Goal: Task Accomplishment & Management: Use online tool/utility

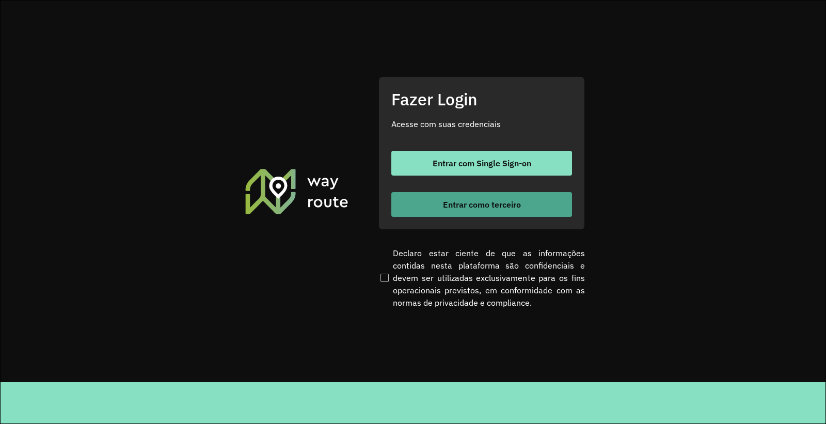
click at [486, 200] on span "Entrar como terceiro" at bounding box center [482, 204] width 78 height 8
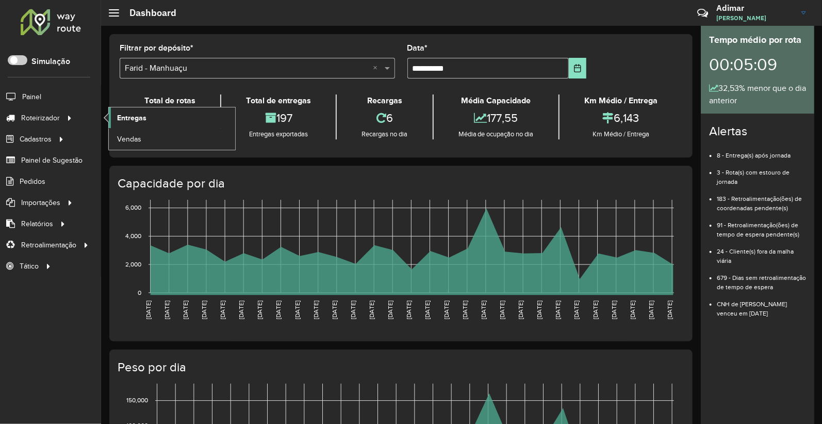
click at [146, 116] on span "Entregas" at bounding box center [131, 117] width 29 height 11
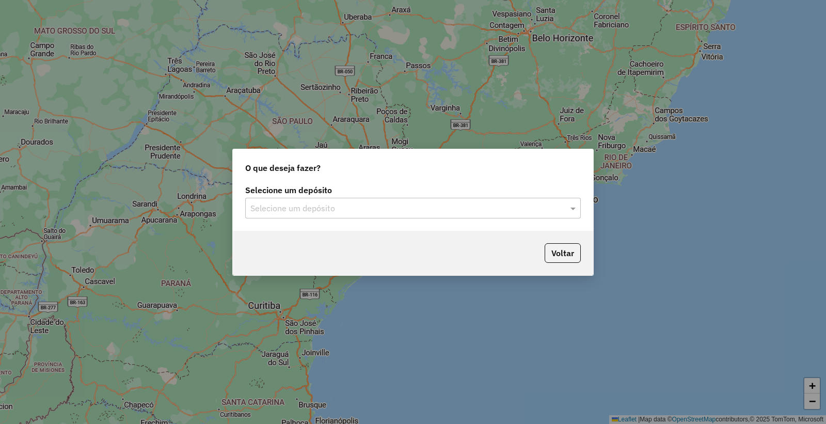
click at [338, 202] on input "text" at bounding box center [402, 208] width 304 height 12
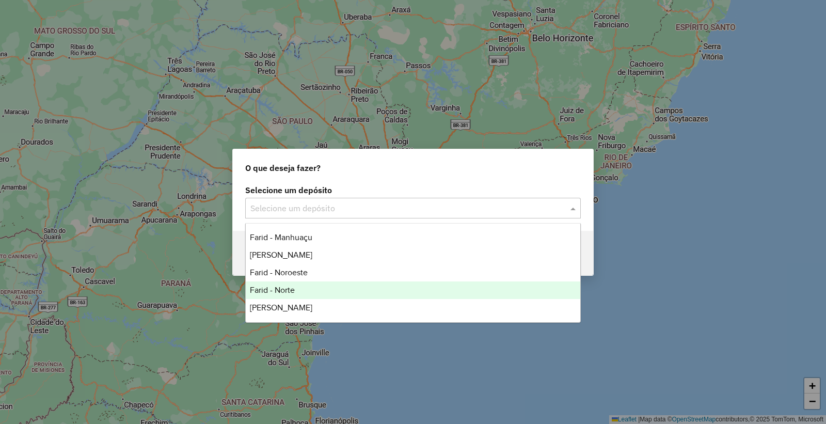
click at [316, 294] on div "Farid - Norte" at bounding box center [413, 290] width 334 height 18
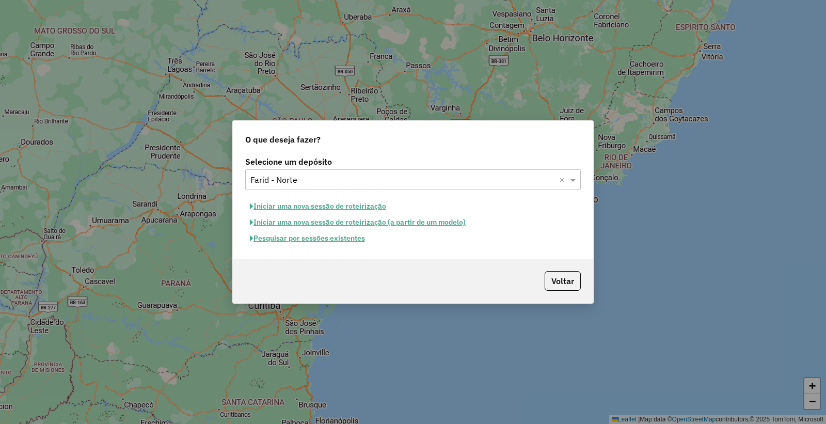
click at [320, 241] on button "Pesquisar por sessões existentes" at bounding box center [307, 238] width 124 height 16
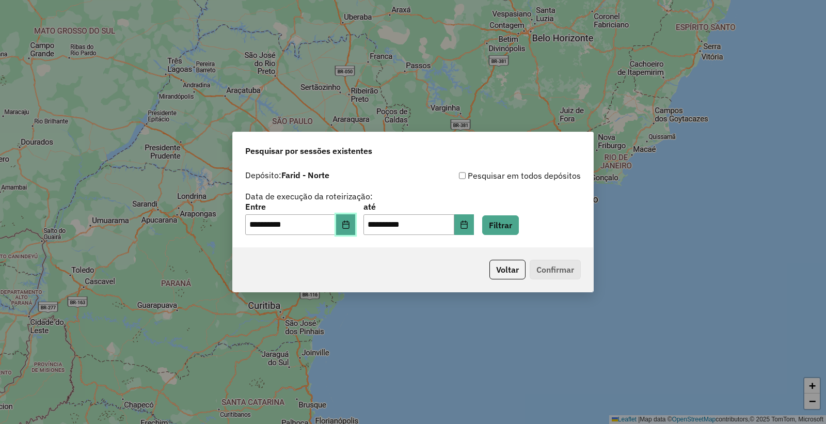
click at [350, 224] on icon "Choose Date" at bounding box center [346, 224] width 8 height 8
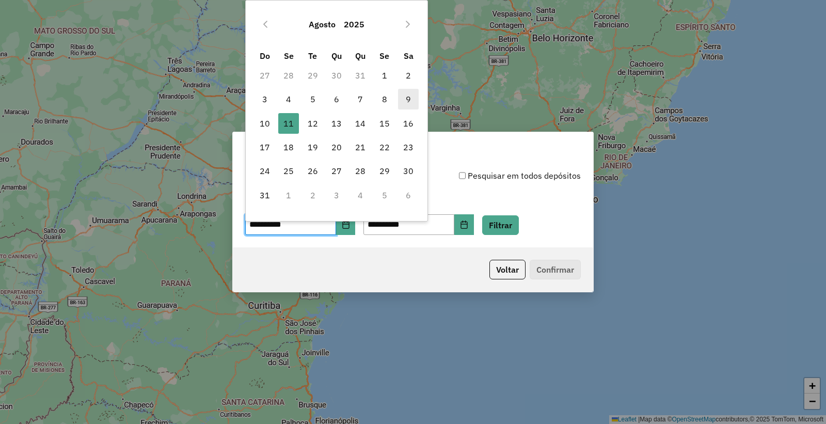
click at [401, 98] on span "9" at bounding box center [408, 99] width 21 height 21
type input "**********"
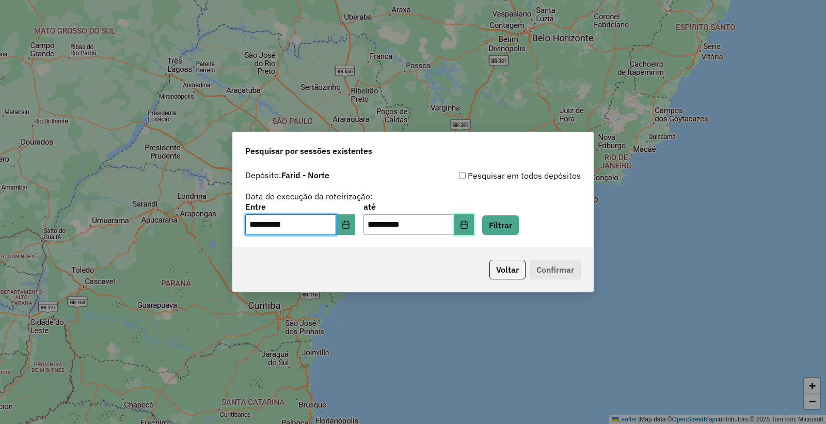
click at [468, 224] on icon "Choose Date" at bounding box center [464, 224] width 8 height 8
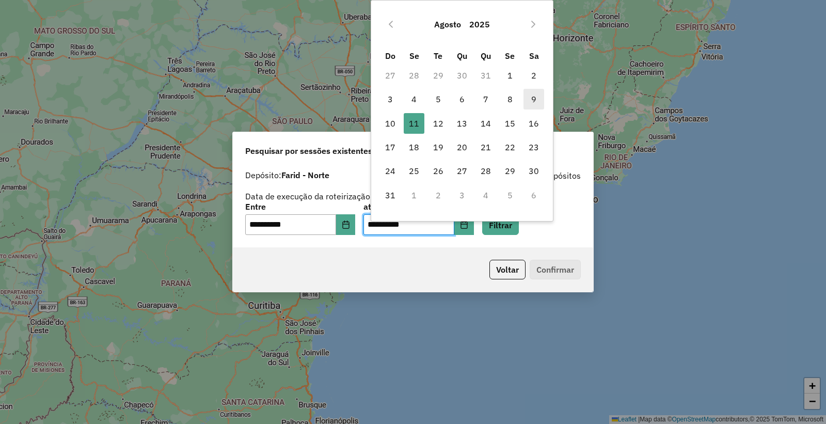
click at [532, 94] on span "9" at bounding box center [533, 99] width 21 height 21
type input "**********"
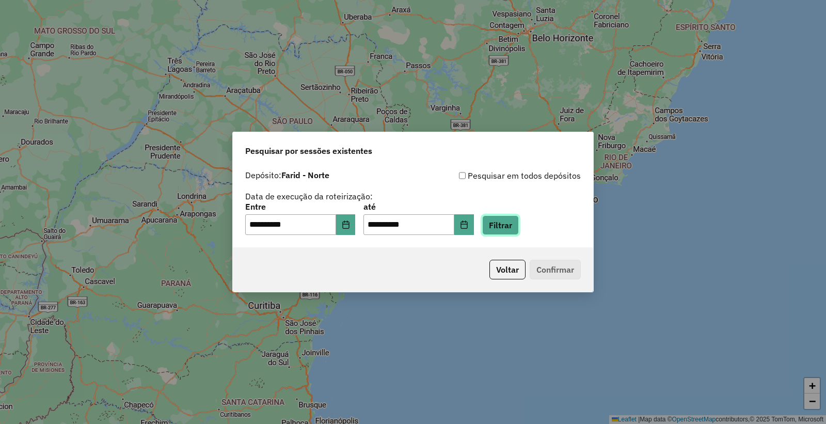
click at [519, 225] on button "Filtrar" at bounding box center [500, 225] width 37 height 20
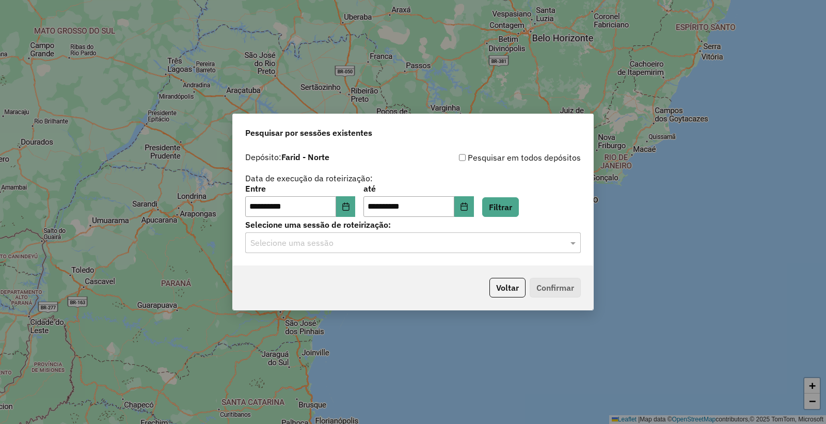
click at [341, 251] on div "Selecione uma sessão" at bounding box center [412, 242] width 335 height 21
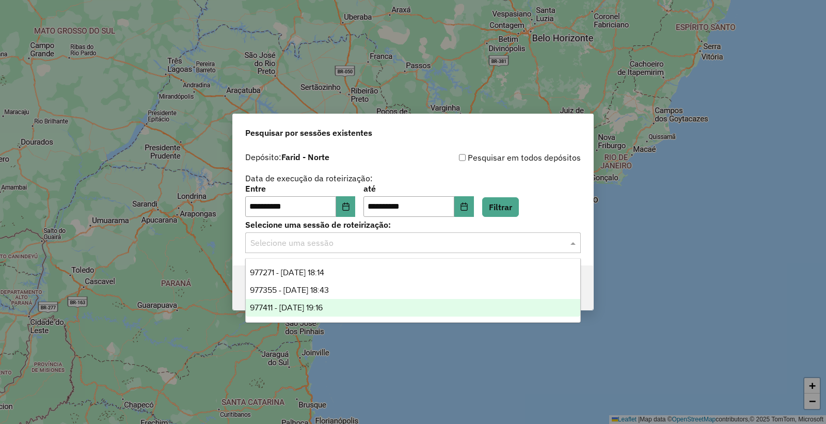
click at [360, 306] on div "977411 - 09/08/2025 19:16" at bounding box center [413, 308] width 334 height 18
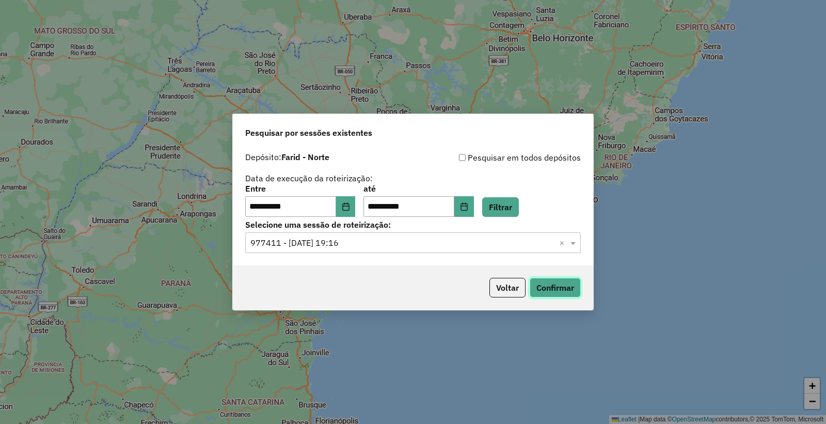
click at [552, 289] on button "Confirmar" at bounding box center [554, 288] width 51 height 20
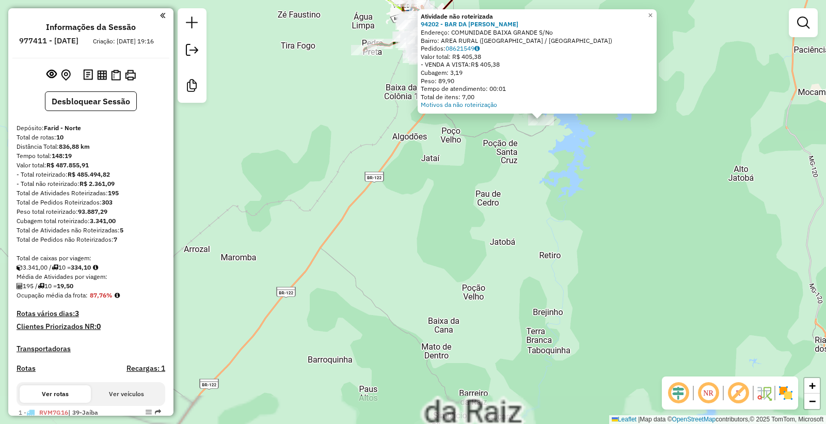
click at [475, 276] on div "Atividade não roteirizada 94202 - BAR DA [PERSON_NAME]: COMUNIDADE BAIXA GRANDE…" at bounding box center [413, 212] width 826 height 424
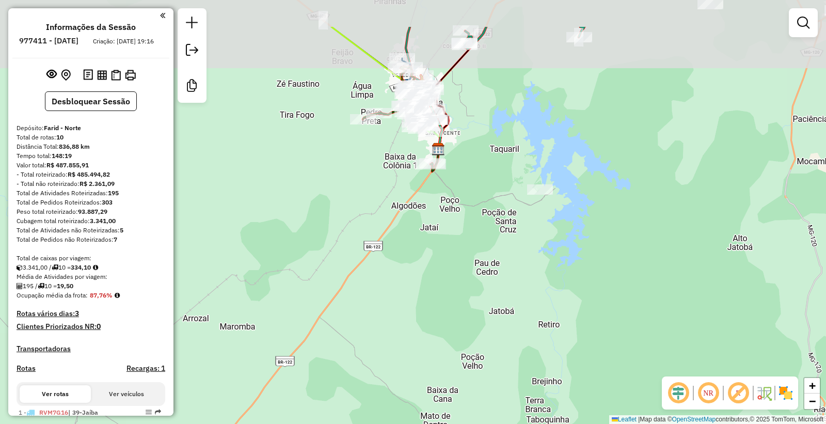
drag, startPoint x: 482, startPoint y: 188, endPoint x: 483, endPoint y: 311, distance: 123.3
click at [483, 311] on div "Janela de atendimento Grade de atendimento Capacidade Transportadoras Veículos …" at bounding box center [413, 212] width 826 height 424
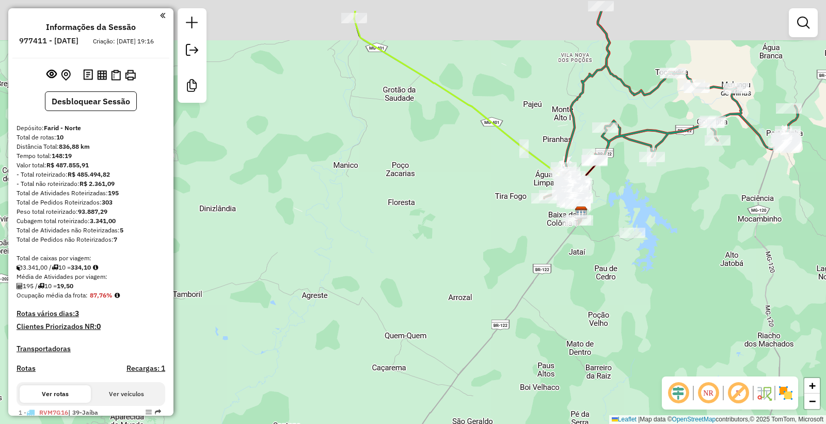
drag, startPoint x: 579, startPoint y: 287, endPoint x: 577, endPoint y: 298, distance: 11.1
click at [577, 298] on div "Janela de atendimento Grade de atendimento Capacidade Transportadoras Veículos …" at bounding box center [413, 212] width 826 height 424
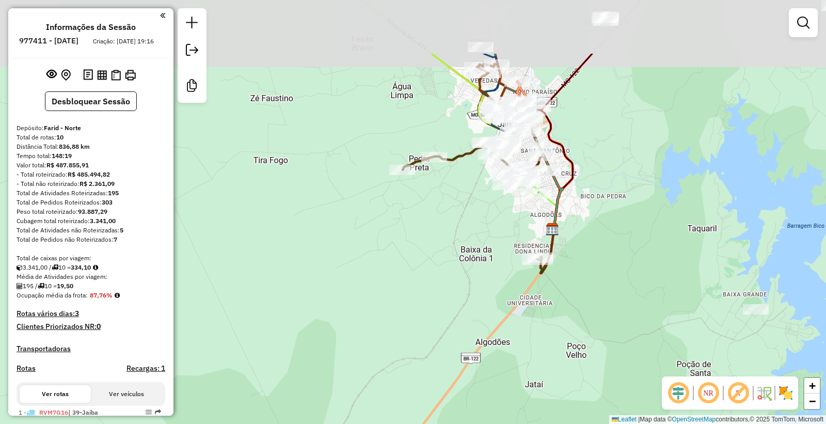
drag, startPoint x: 624, startPoint y: 243, endPoint x: 613, endPoint y: 271, distance: 31.0
click at [614, 274] on div "Janela de atendimento Grade de atendimento Capacidade Transportadoras Veículos …" at bounding box center [413, 212] width 826 height 424
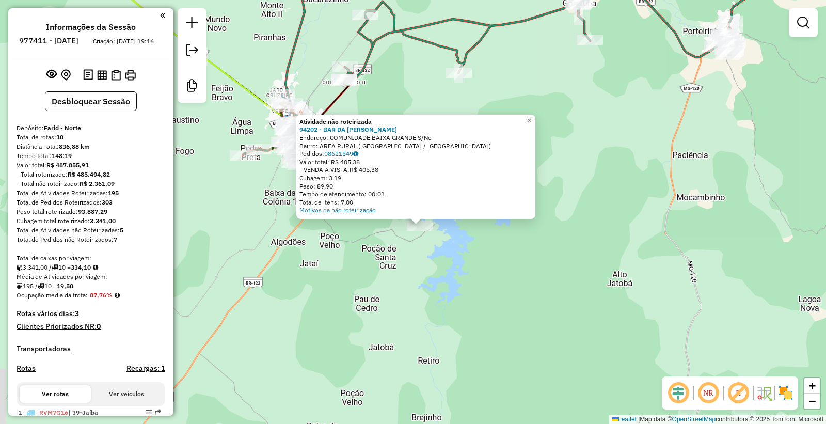
drag, startPoint x: 368, startPoint y: 293, endPoint x: 375, endPoint y: 306, distance: 15.0
click at [375, 306] on div "Atividade não roteirizada 94202 - BAR DA [PERSON_NAME]: COMUNIDADE BAIXA GRANDE…" at bounding box center [413, 212] width 826 height 424
drag, startPoint x: 359, startPoint y: 329, endPoint x: 321, endPoint y: 225, distance: 109.7
click at [357, 327] on div "Atividade não roteirizada 94202 - BAR DA [PERSON_NAME]: COMUNIDADE BAIXA GRANDE…" at bounding box center [413, 212] width 826 height 424
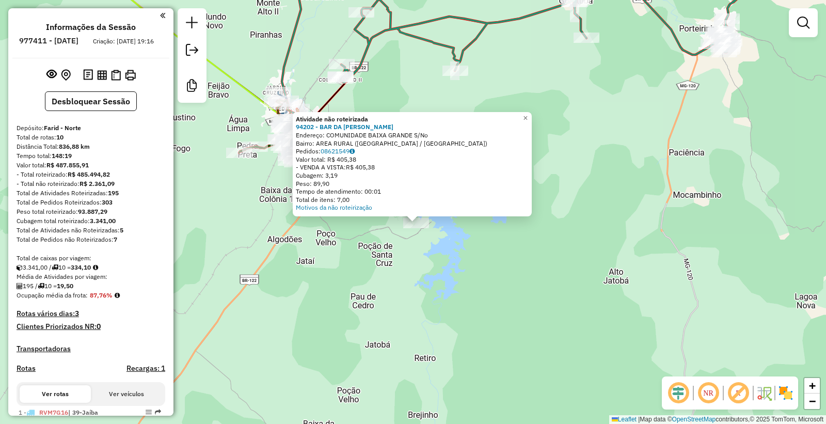
click at [289, 328] on div "Atividade não roteirizada 94202 - BAR DA [PERSON_NAME]: COMUNIDADE BAIXA GRANDE…" at bounding box center [413, 212] width 826 height 424
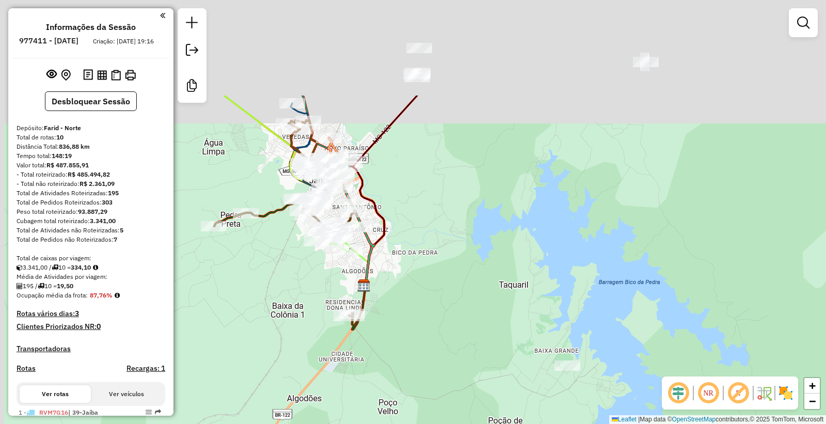
drag, startPoint x: 405, startPoint y: 234, endPoint x: 414, endPoint y: 281, distance: 47.8
click at [414, 281] on div "Janela de atendimento Grade de atendimento Capacidade Transportadoras Veículos …" at bounding box center [413, 212] width 826 height 424
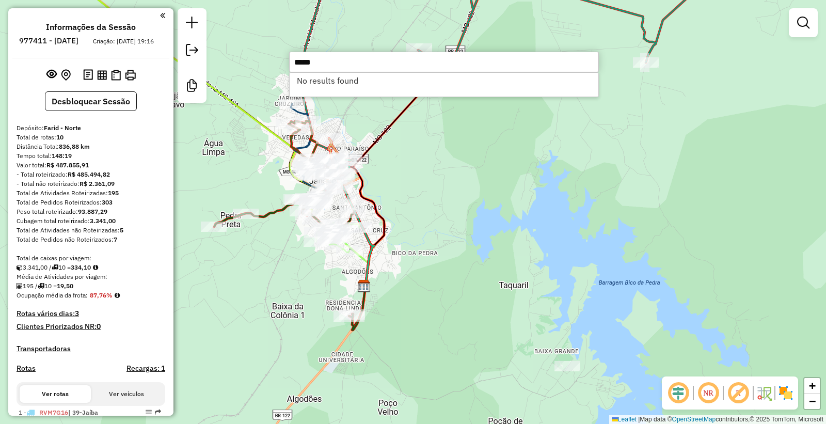
type input "*****"
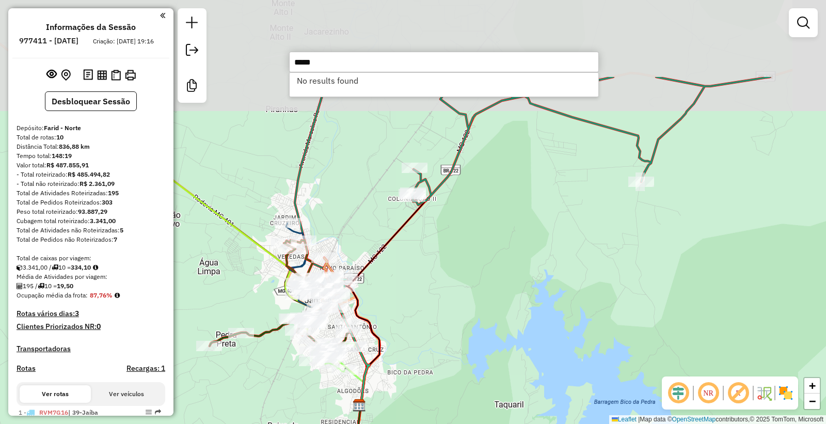
drag, startPoint x: 411, startPoint y: 297, endPoint x: 391, endPoint y: 333, distance: 41.3
click at [400, 376] on div "Janela de atendimento Grade de atendimento Capacidade Transportadoras Veículos …" at bounding box center [413, 212] width 826 height 424
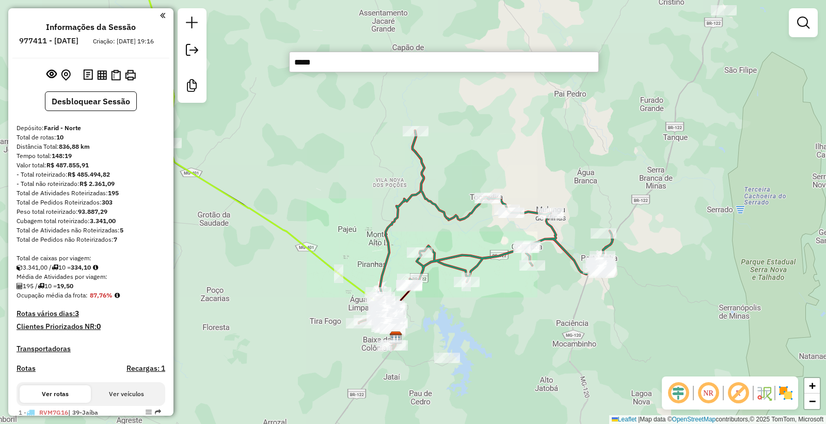
click at [431, 300] on div "Janela de atendimento Grade de atendimento Capacidade Transportadoras Veículos …" at bounding box center [413, 212] width 826 height 424
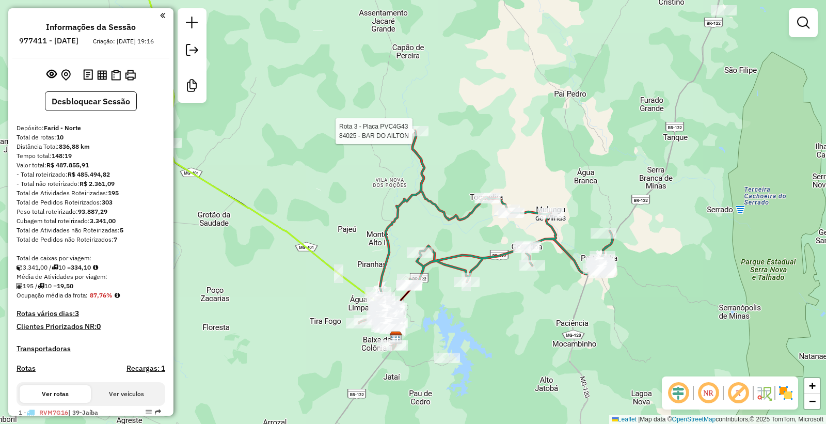
select select "**********"
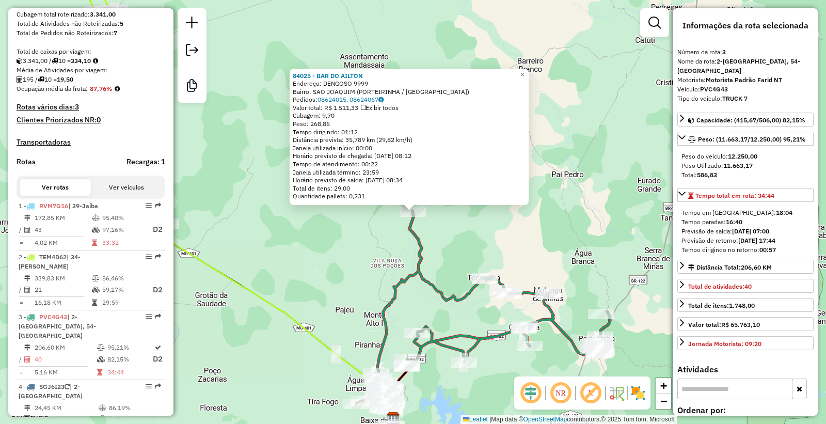
scroll to position [517, 0]
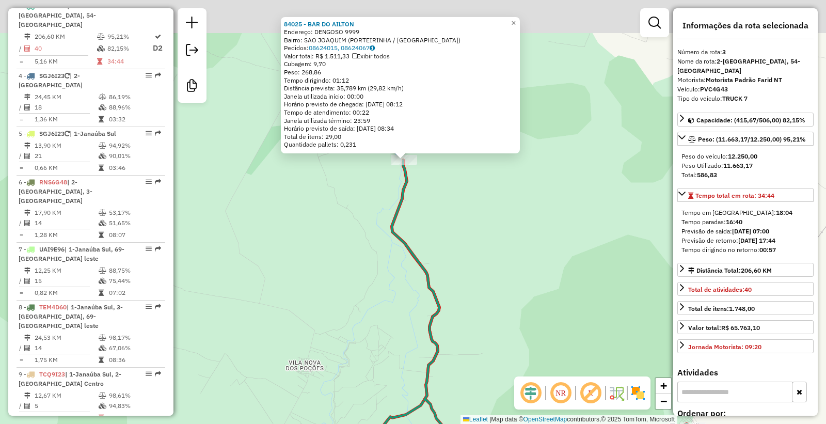
drag, startPoint x: 431, startPoint y: 221, endPoint x: 422, endPoint y: 250, distance: 30.4
click at [440, 261] on div "84025 - BAR DO [PERSON_NAME]: DENGOSO 9999 Bairro: [GEOGRAPHIC_DATA] (PORTEIRIN…" at bounding box center [413, 212] width 826 height 424
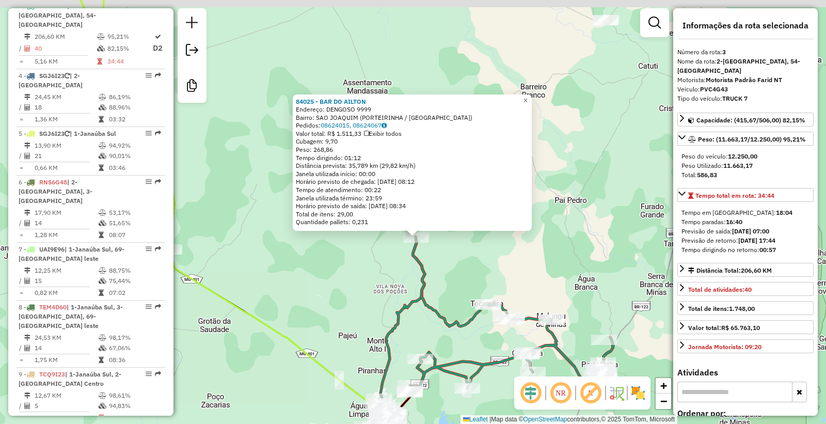
drag, startPoint x: 416, startPoint y: 241, endPoint x: 424, endPoint y: 270, distance: 29.6
click at [424, 270] on icon at bounding box center [511, 315] width 204 height 157
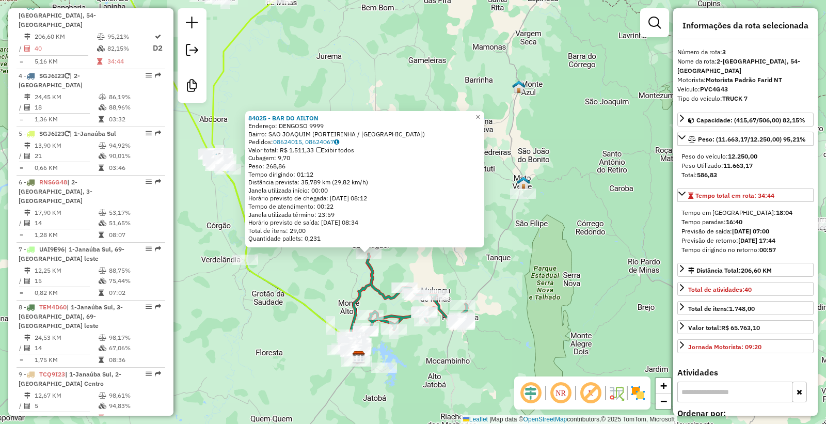
click at [446, 261] on div "84025 - BAR DO [PERSON_NAME]: DENGOSO 9999 Bairro: [GEOGRAPHIC_DATA] (PORTEIRIN…" at bounding box center [413, 212] width 826 height 424
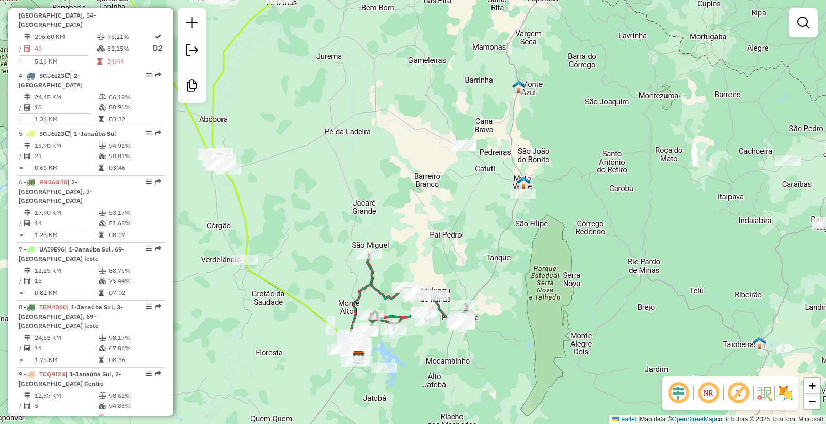
click at [397, 261] on div "Janela de atendimento Grade de atendimento Capacidade Transportadoras Veículos …" at bounding box center [413, 212] width 826 height 424
select select "**********"
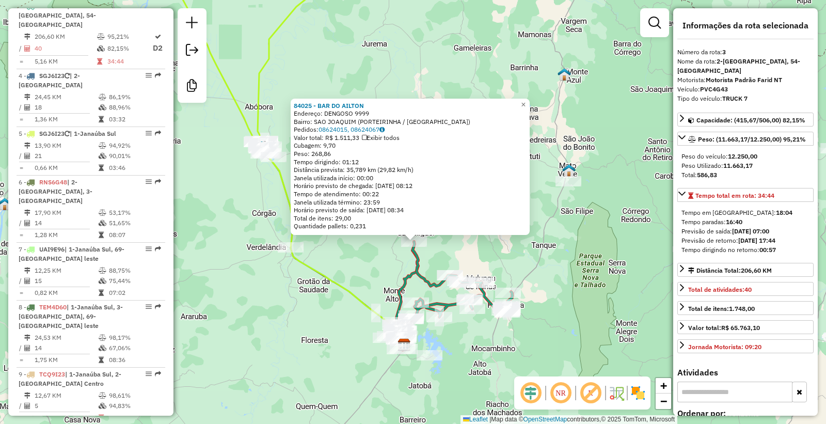
drag, startPoint x: 390, startPoint y: 251, endPoint x: 389, endPoint y: 290, distance: 39.7
click at [389, 290] on div "84025 - BAR DO [PERSON_NAME]: DENGOSO 9999 Bairro: [GEOGRAPHIC_DATA] (PORTEIRIN…" at bounding box center [413, 212] width 826 height 424
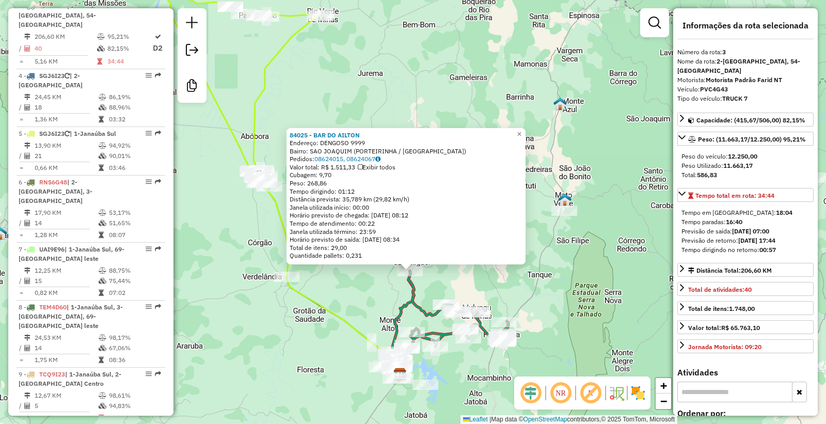
click at [431, 282] on div "84025 - BAR DO [PERSON_NAME]: DENGOSO 9999 Bairro: [GEOGRAPHIC_DATA] (PORTEIRIN…" at bounding box center [413, 212] width 826 height 424
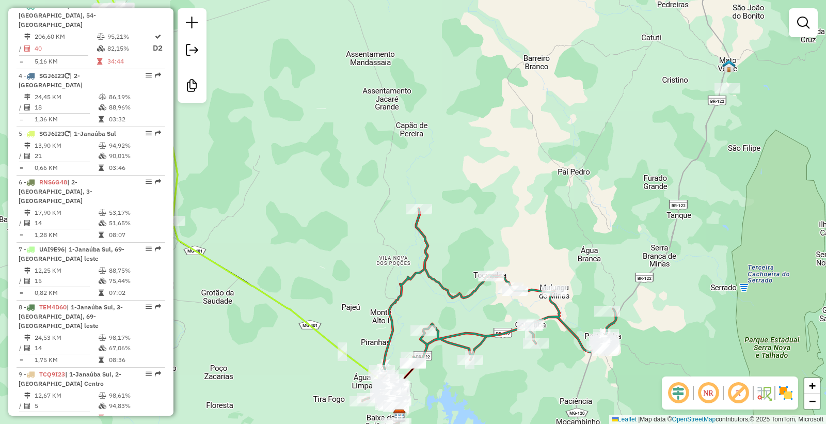
drag, startPoint x: 420, startPoint y: 303, endPoint x: 524, endPoint y: 192, distance: 151.9
click at [523, 193] on div "Janela de atendimento Grade de atendimento Capacidade Transportadoras Veículos …" at bounding box center [413, 212] width 826 height 424
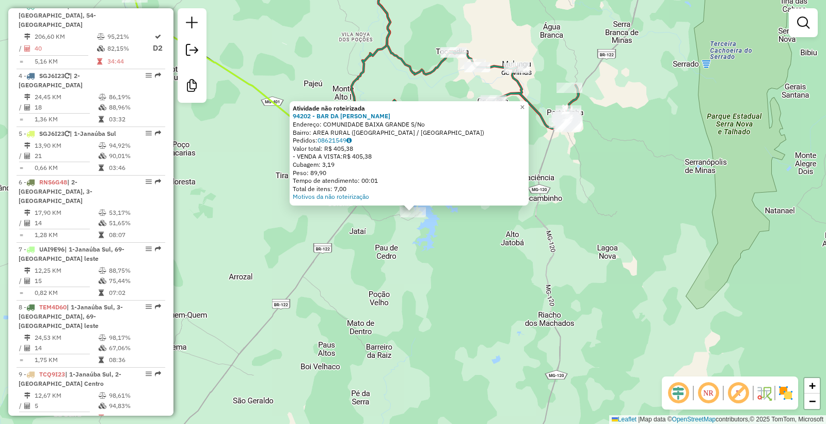
click at [406, 334] on div "Atividade não roteirizada 94202 - BAR DA [PERSON_NAME]: COMUNIDADE BAIXA GRANDE…" at bounding box center [413, 212] width 826 height 424
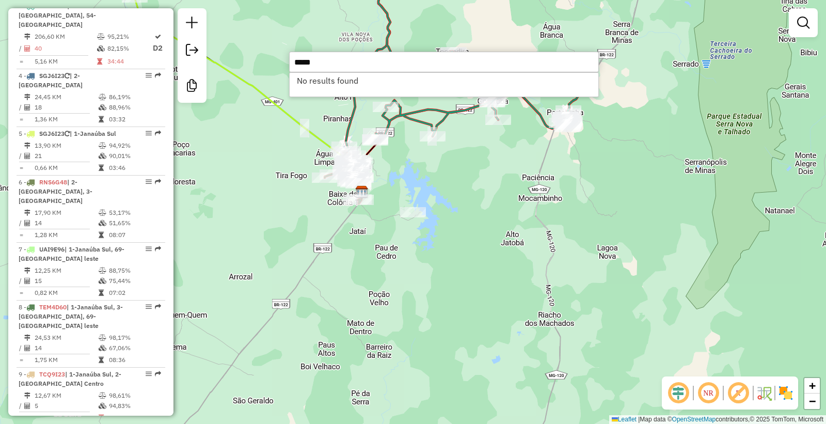
type input "*****"
click at [444, 191] on div "Janela de atendimento Grade de atendimento Capacidade Transportadoras Veículos …" at bounding box center [413, 212] width 826 height 424
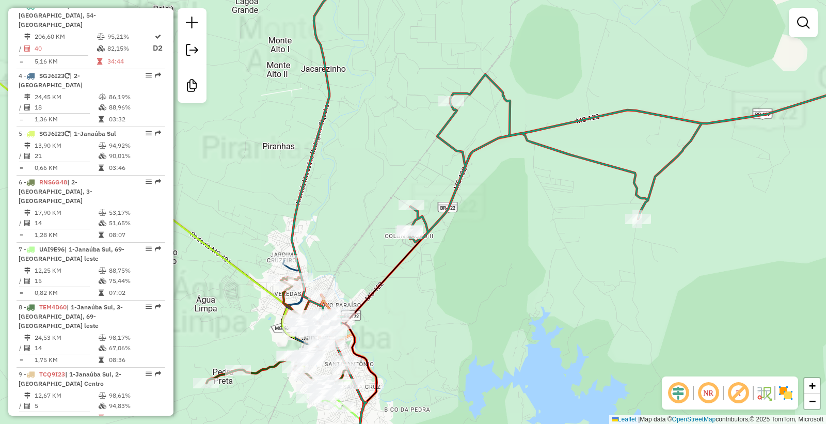
drag, startPoint x: 395, startPoint y: 76, endPoint x: 414, endPoint y: 256, distance: 181.1
click at [421, 278] on div "Janela de atendimento Grade de atendimento Capacidade Transportadoras Veículos …" at bounding box center [413, 212] width 826 height 424
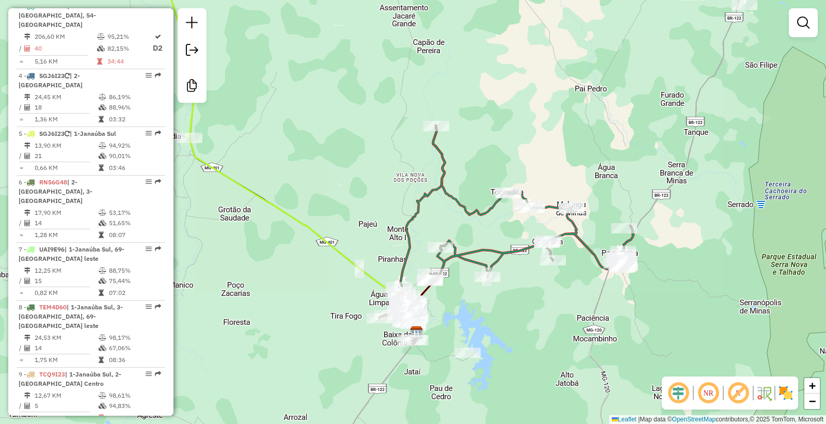
drag, startPoint x: 489, startPoint y: 171, endPoint x: 476, endPoint y: 251, distance: 81.4
click at [477, 251] on div "Janela de atendimento Grade de atendimento Capacidade Transportadoras Veículos …" at bounding box center [413, 212] width 826 height 424
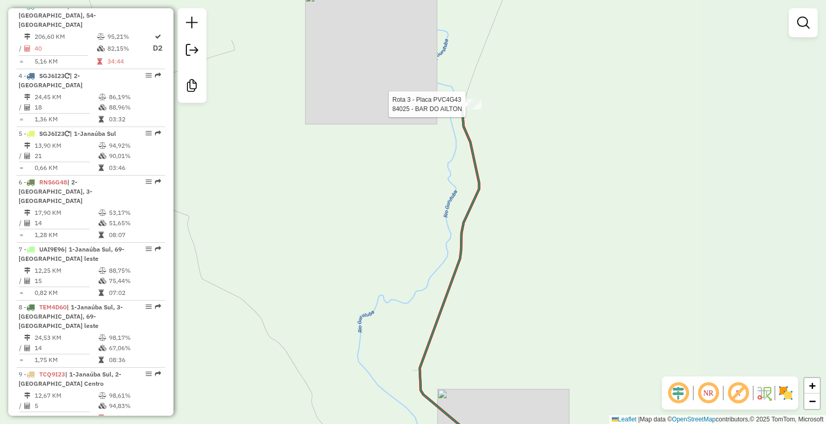
select select "**********"
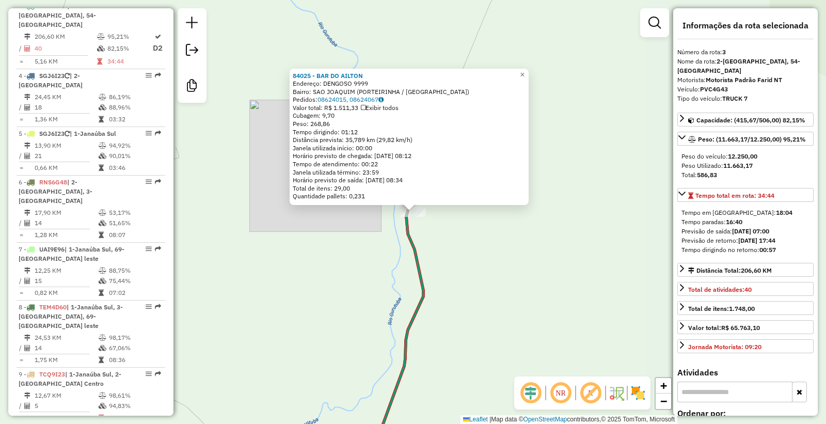
click at [444, 262] on div "Rota 3 - Placa PVC4G43 84025 - [GEOGRAPHIC_DATA] 84025 - BAR DO AILTON Endereço…" at bounding box center [413, 212] width 826 height 424
